Goal: Check status: Check status

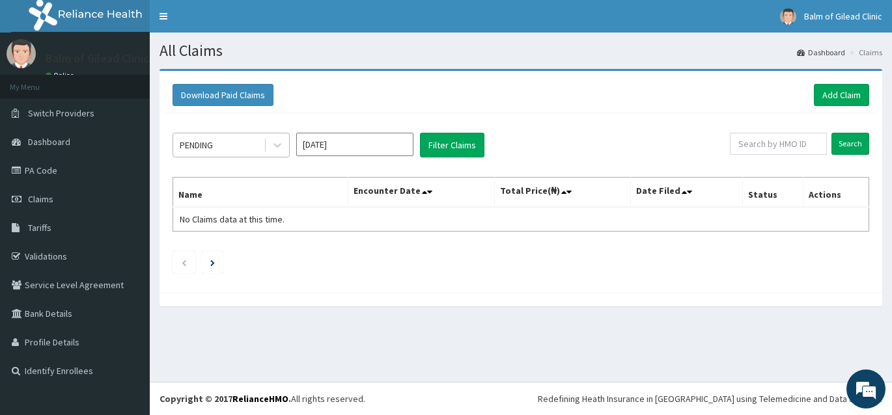
click at [264, 145] on div at bounding box center [276, 144] width 25 height 23
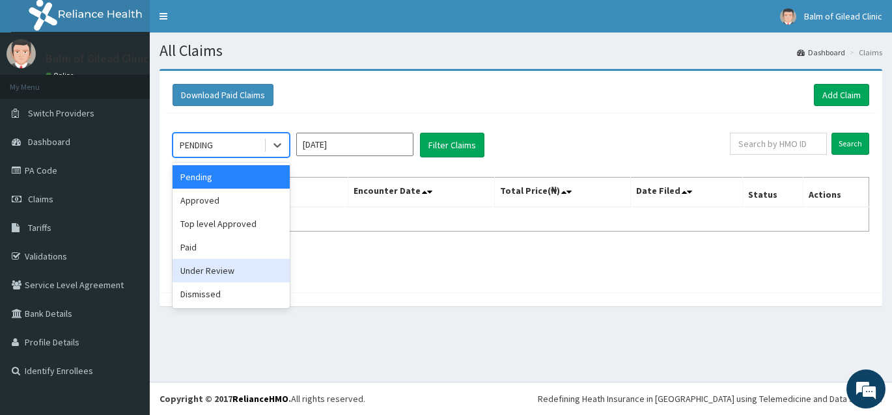
click at [220, 270] on div "Under Review" at bounding box center [231, 270] width 117 height 23
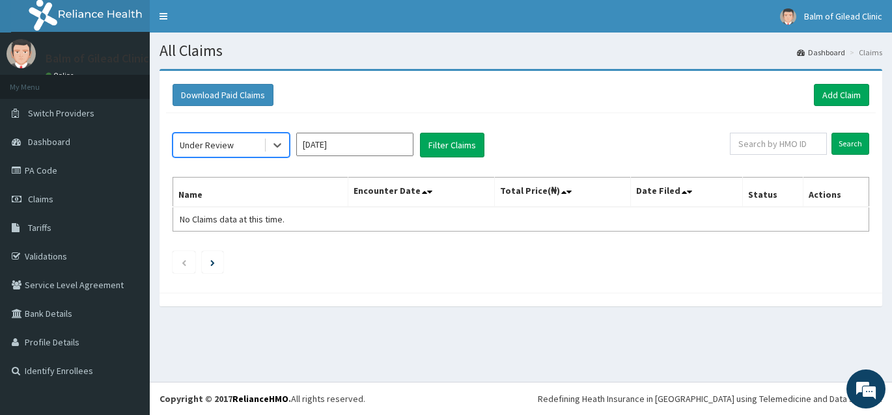
click at [339, 150] on input "[DATE]" at bounding box center [354, 144] width 117 height 23
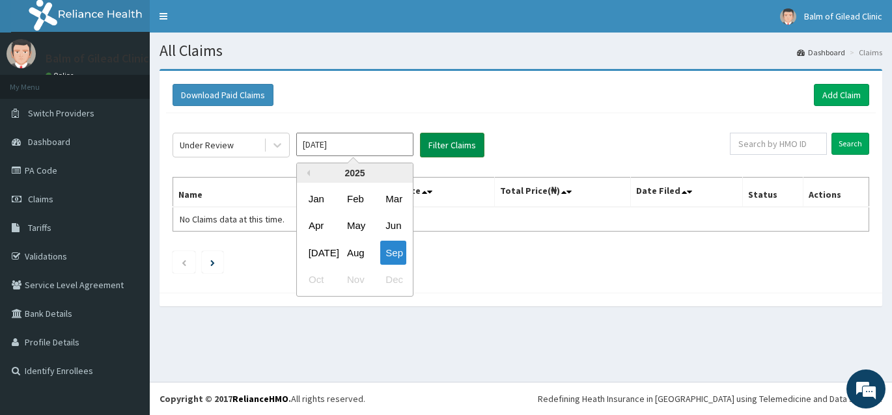
drag, startPoint x: 361, startPoint y: 258, endPoint x: 431, endPoint y: 158, distance: 122.5
click at [361, 259] on div "Aug" at bounding box center [355, 253] width 26 height 24
type input "[DATE]"
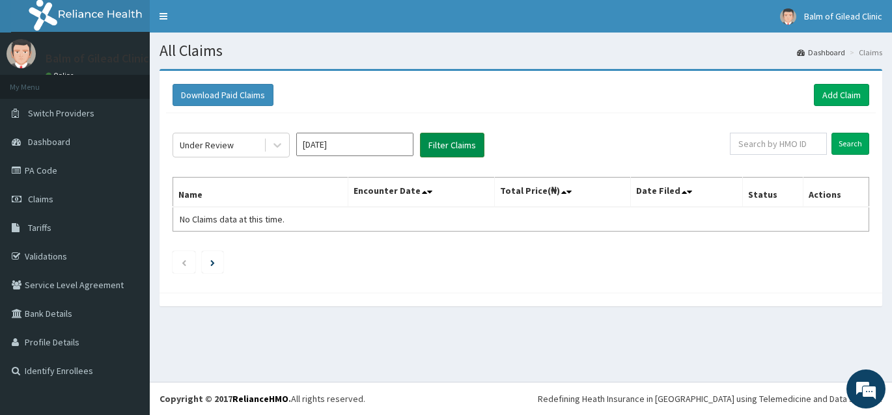
click at [451, 146] on button "Filter Claims" at bounding box center [452, 145] width 64 height 25
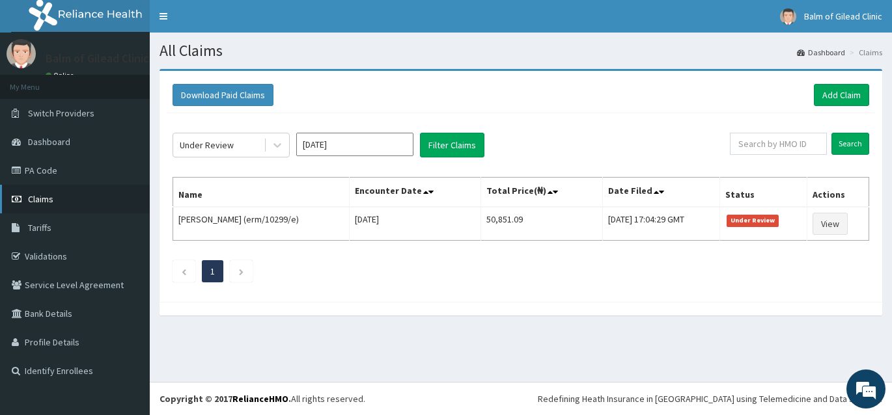
click at [49, 199] on span "Claims" at bounding box center [40, 199] width 25 height 12
